Goal: Information Seeking & Learning: Find specific fact

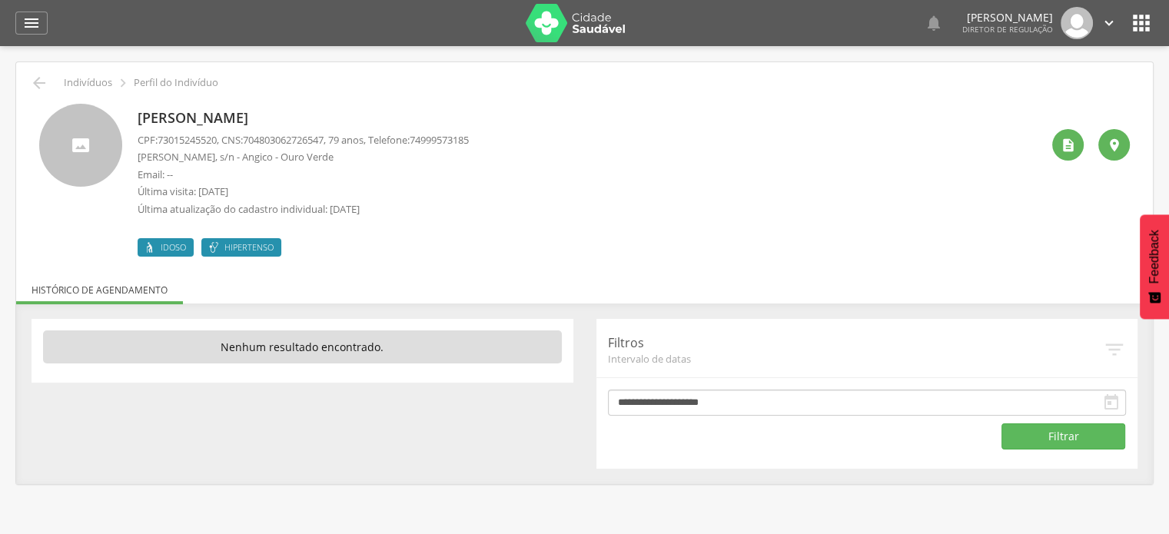
drag, startPoint x: 367, startPoint y: 113, endPoint x: 130, endPoint y: 113, distance: 237.6
click at [130, 113] on div "Edvaldo Trindade de Oliveira CPF: 73015245520 , CNS: 704803062726547 , 79 anos,…" at bounding box center [584, 180] width 1091 height 153
copy p "Edvaldo Trindade de Oliveira"
drag, startPoint x: 331, startPoint y: 155, endPoint x: 139, endPoint y: 158, distance: 192.2
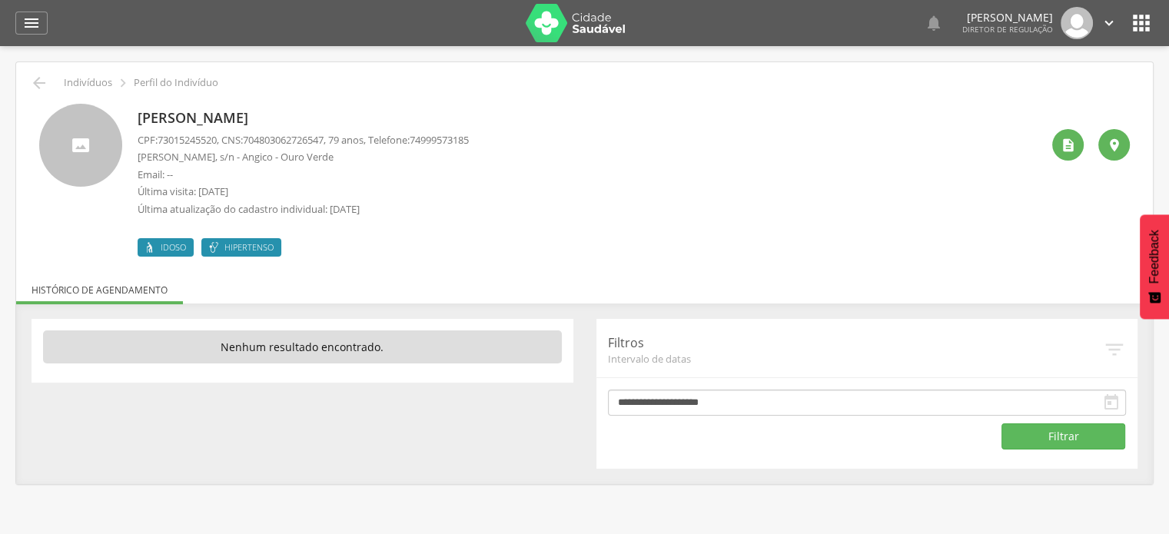
click at [139, 158] on p "Osvaldo Ribeiro, s/n - Angico - Ouro Verde" at bounding box center [303, 157] width 331 height 15
copy p "Osvaldo Ribeiro, s/n - Angico - Ouro Verde"
drag, startPoint x: 363, startPoint y: 115, endPoint x: 128, endPoint y: 107, distance: 235.4
click at [128, 107] on div "Edvaldo Trindade de Oliveira CPF: 73015245520 , CNS: 704803062726547 , 79 anos,…" at bounding box center [584, 180] width 1091 height 153
copy div "Edvaldo Trindade de Oliveira"
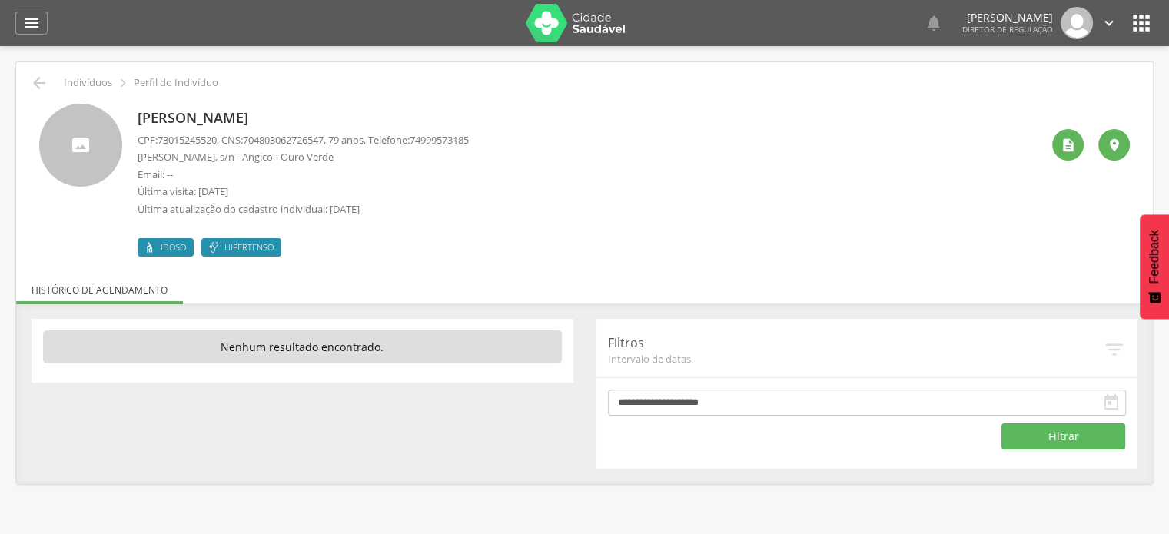
drag, startPoint x: 334, startPoint y: 158, endPoint x: 1116, endPoint y: -28, distance: 803.7
click at [1116, 0] on html " Indivíduos Suporte 0   Lorem ipsum dolor sit amet, sed do eiusmod tempor in…" at bounding box center [584, 267] width 1169 height 534
click at [846, 145] on div "Edvaldo Trindade de Oliveira CPF: 73015245520 , CNS: 704803062726547 , 79 anos,…" at bounding box center [589, 180] width 903 height 153
drag, startPoint x: 344, startPoint y: 155, endPoint x: 136, endPoint y: 157, distance: 208.3
click at [136, 157] on div "Edvaldo Trindade de Oliveira CPF: 73015245520 , CNS: 704803062726547 , 79 anos,…" at bounding box center [584, 180] width 1091 height 153
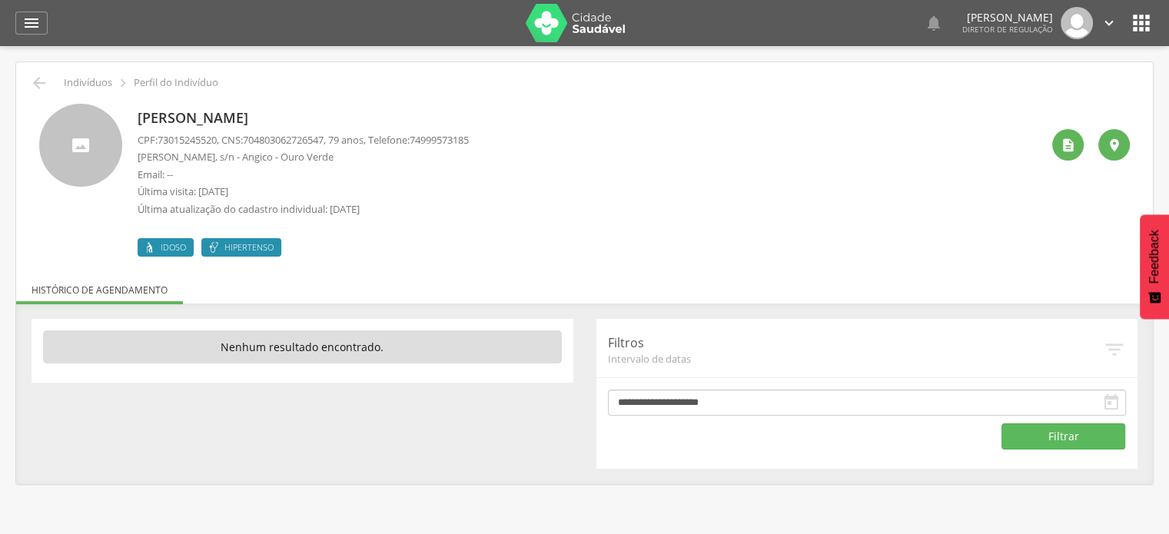
copy p "Osvaldo Ribeiro, s/n - Angico - Ouro Verde"
drag, startPoint x: 344, startPoint y: 115, endPoint x: 752, endPoint y: 134, distance: 407.9
click at [603, 108] on div "[PERSON_NAME] CPF: 12548750507 , CNS: [PHONE_NUMBER] , 15 anos, Telefone: [PHON…" at bounding box center [589, 180] width 903 height 153
drag, startPoint x: 344, startPoint y: 116, endPoint x: 144, endPoint y: 113, distance: 200.7
click at [129, 117] on div "[PERSON_NAME] CPF: 12548750507 , CNS: [PHONE_NUMBER] , 15 anos, Telefone: [PHON…" at bounding box center [584, 180] width 1091 height 153
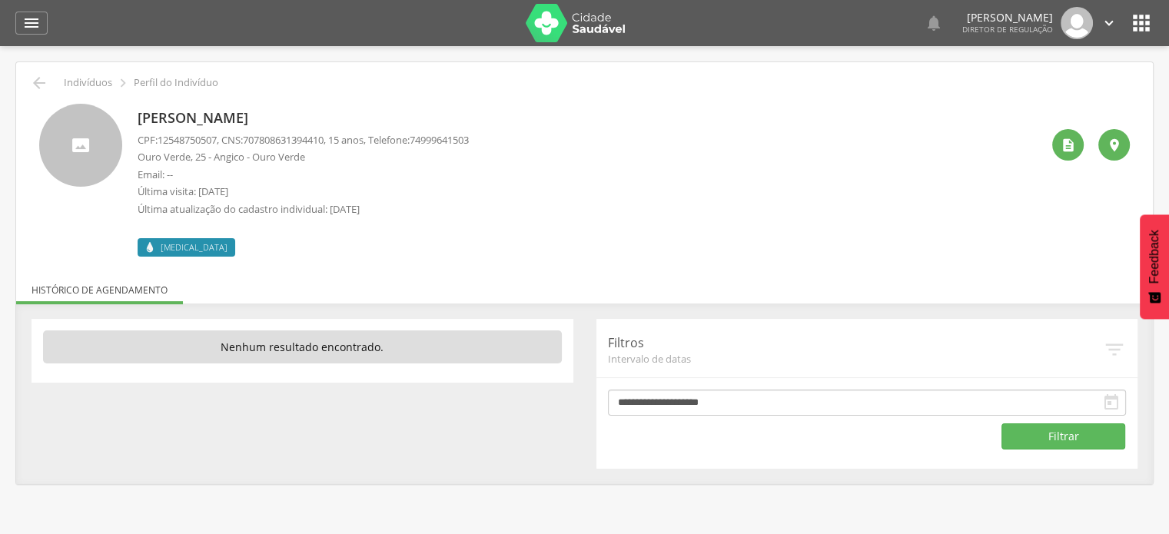
copy div "[PERSON_NAME]"
drag, startPoint x: 497, startPoint y: 138, endPoint x: 433, endPoint y: 141, distance: 63.9
click at [433, 141] on div "[PERSON_NAME] CPF: 12548750507 , CNS: [PHONE_NUMBER] , 15 anos, Telefone: [PHON…" at bounding box center [589, 180] width 903 height 153
copy span "74999641503"
drag, startPoint x: 321, startPoint y: 153, endPoint x: 151, endPoint y: 153, distance: 169.1
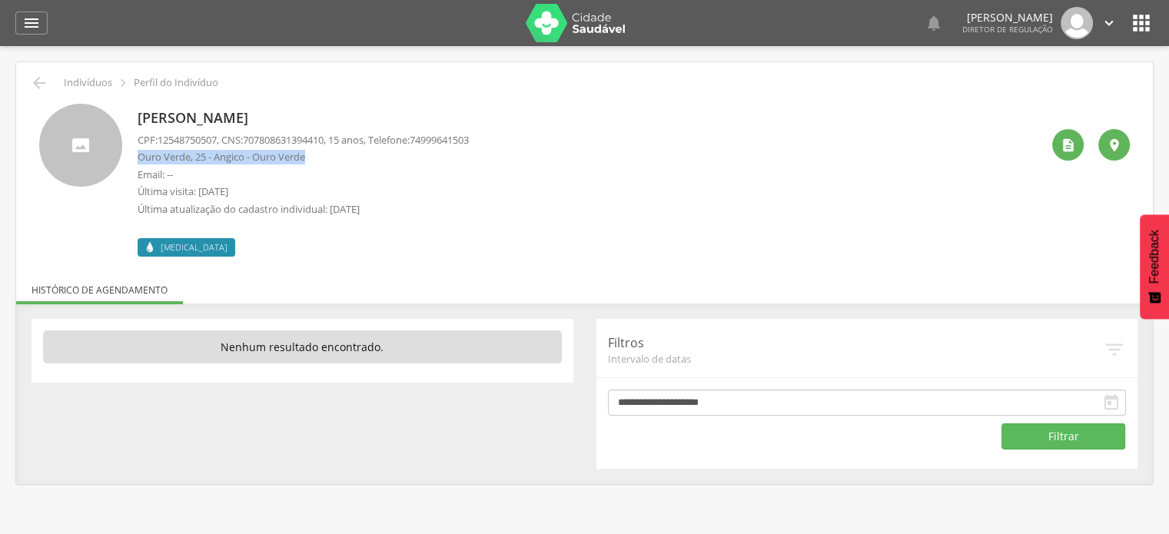
click at [138, 156] on p "Ouro Verde, 25 - Angico - Ouro Verde" at bounding box center [303, 157] width 331 height 15
copy p "Ouro Verde, 25 - Angico - Ouro Verde"
